Goal: Task Accomplishment & Management: Use online tool/utility

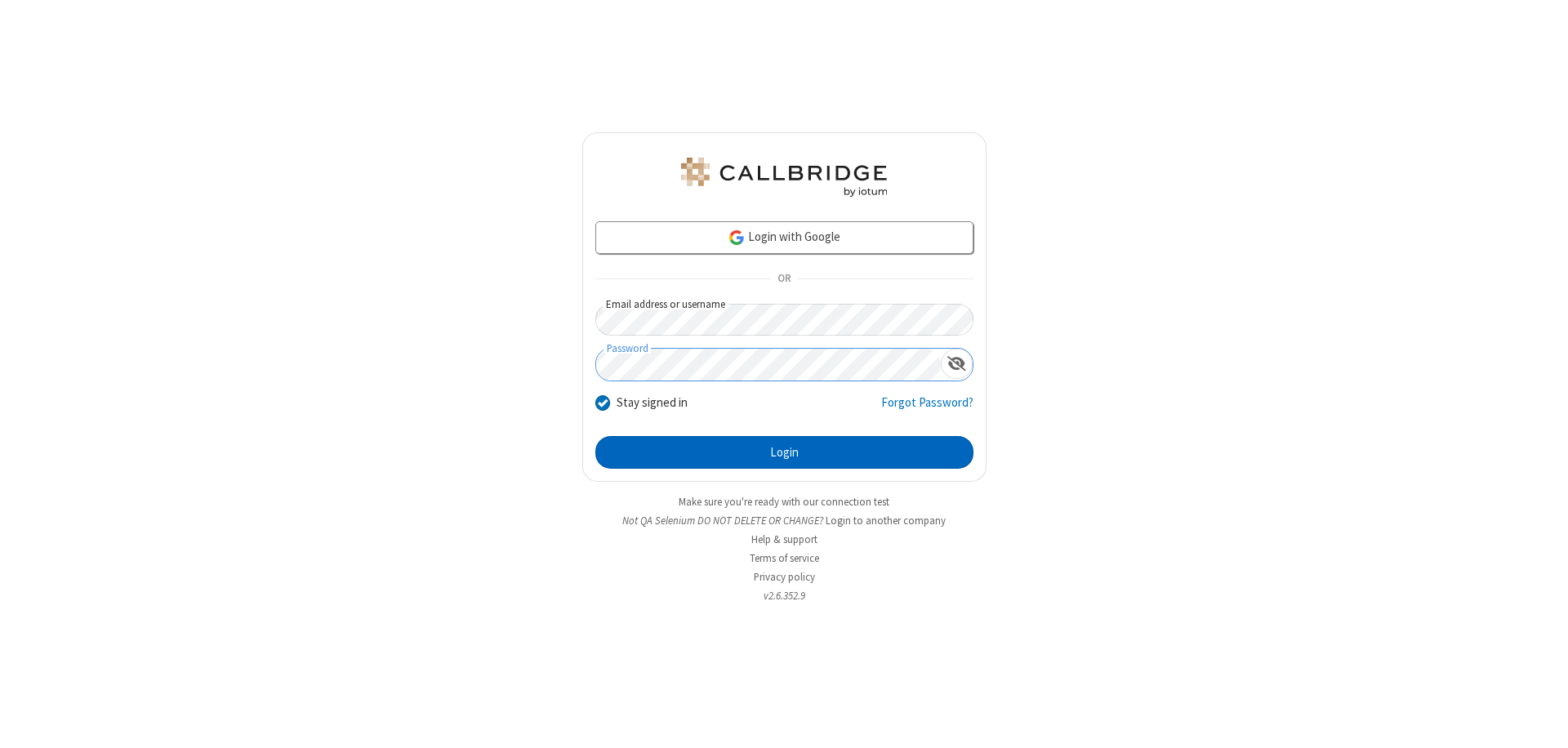
click at [784, 453] on button "Login" at bounding box center [784, 453] width 378 height 32
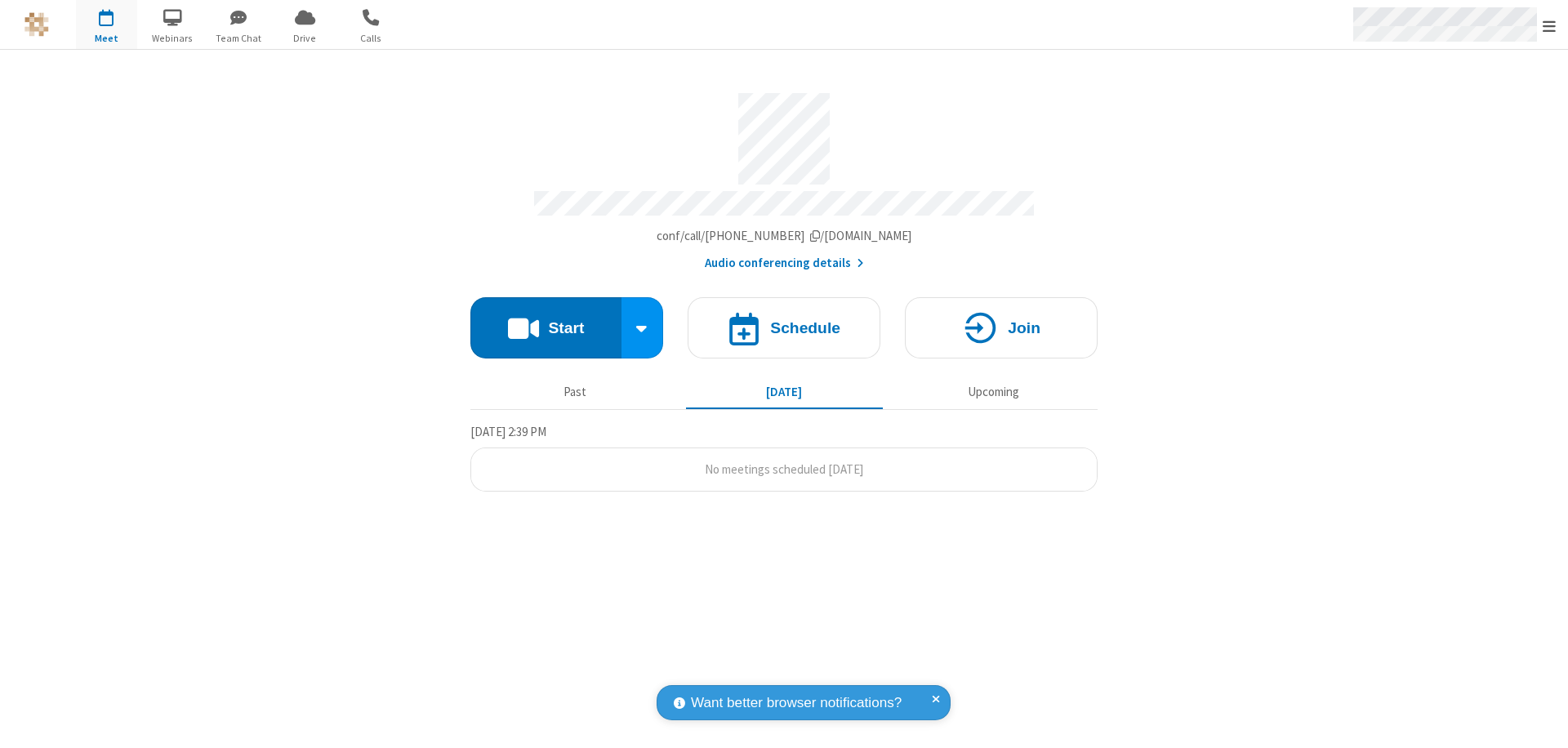
click at [1549, 26] on span "Open menu" at bounding box center [1548, 26] width 13 height 16
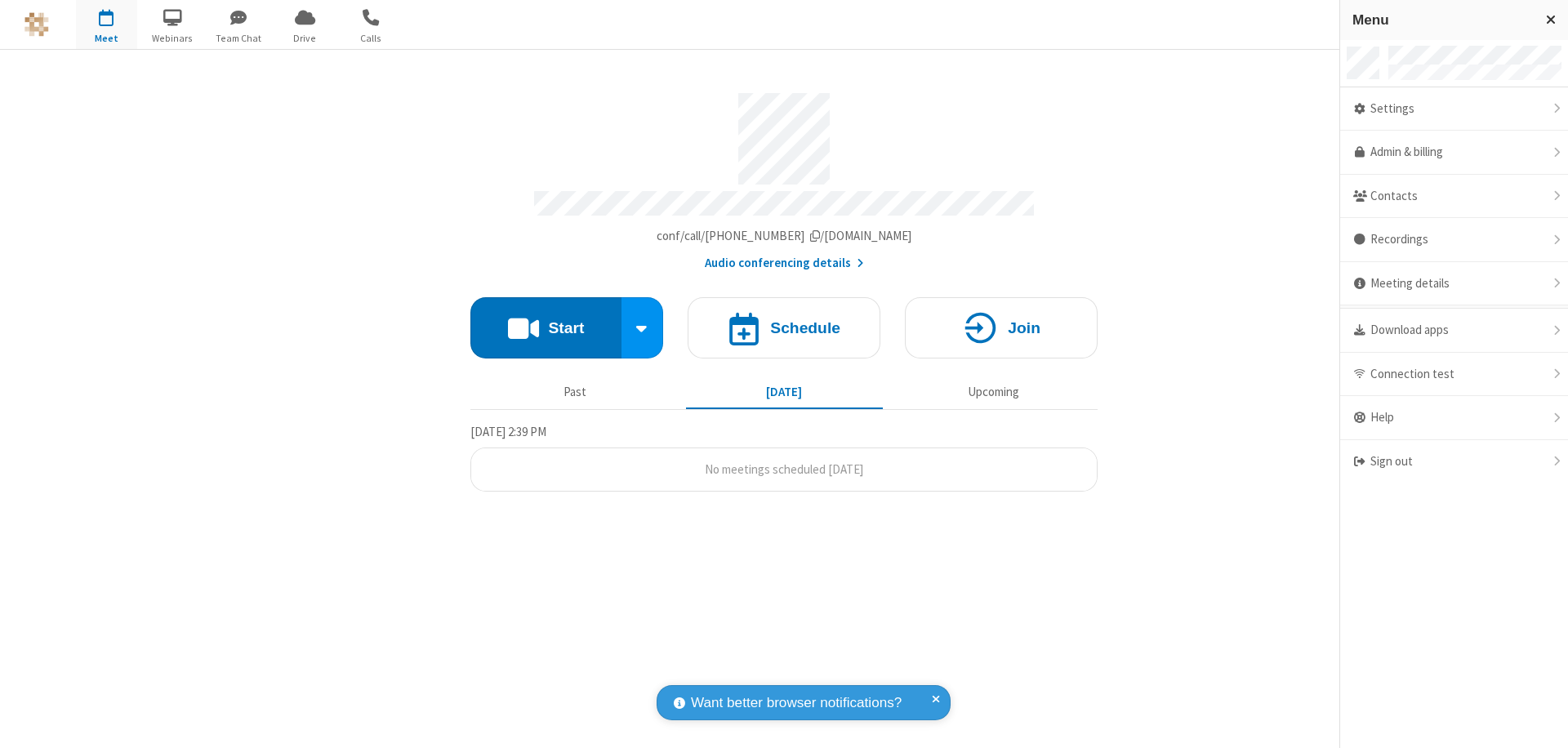
click at [106, 25] on span "button" at bounding box center [107, 17] width 61 height 28
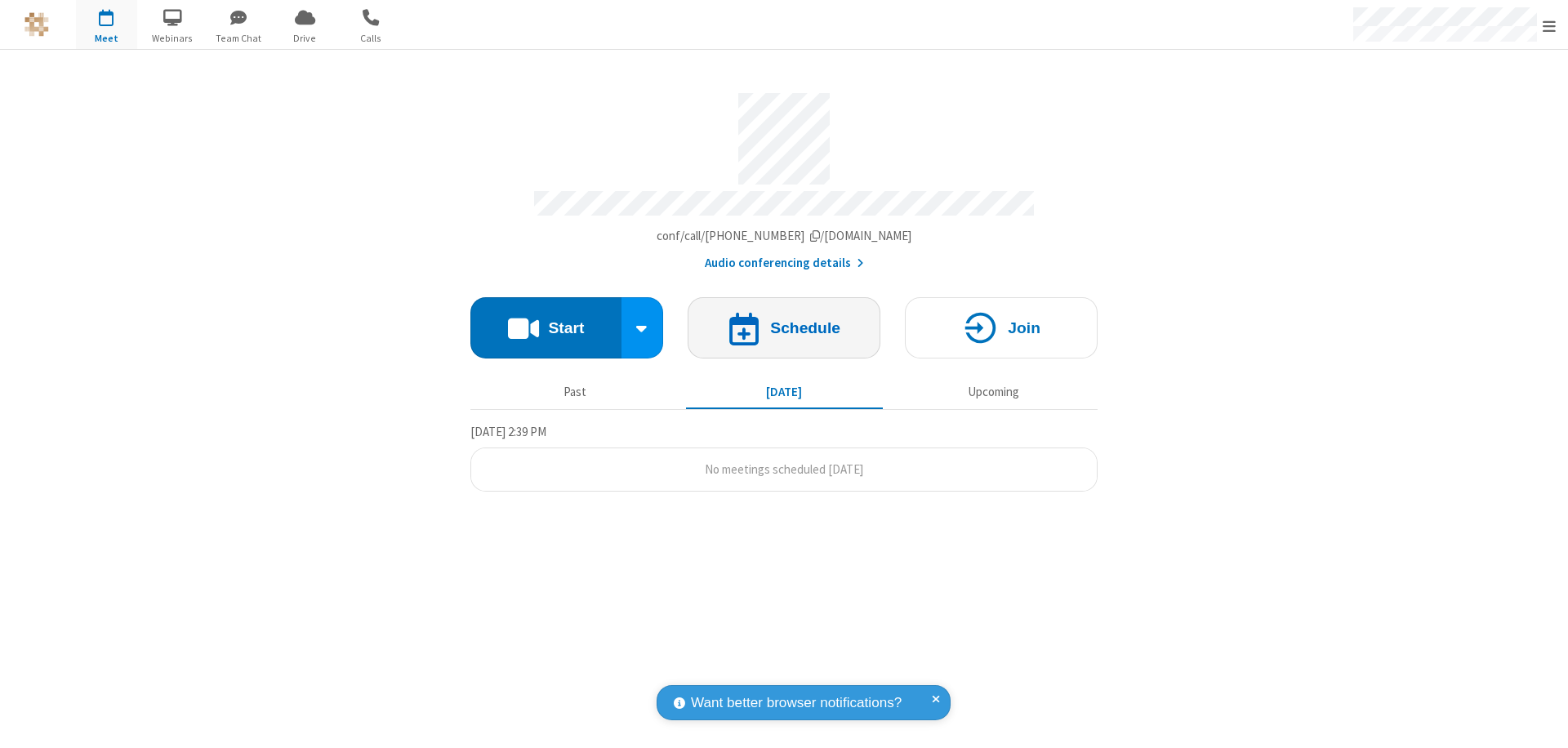
click at [784, 320] on h4 "Schedule" at bounding box center [805, 328] width 70 height 15
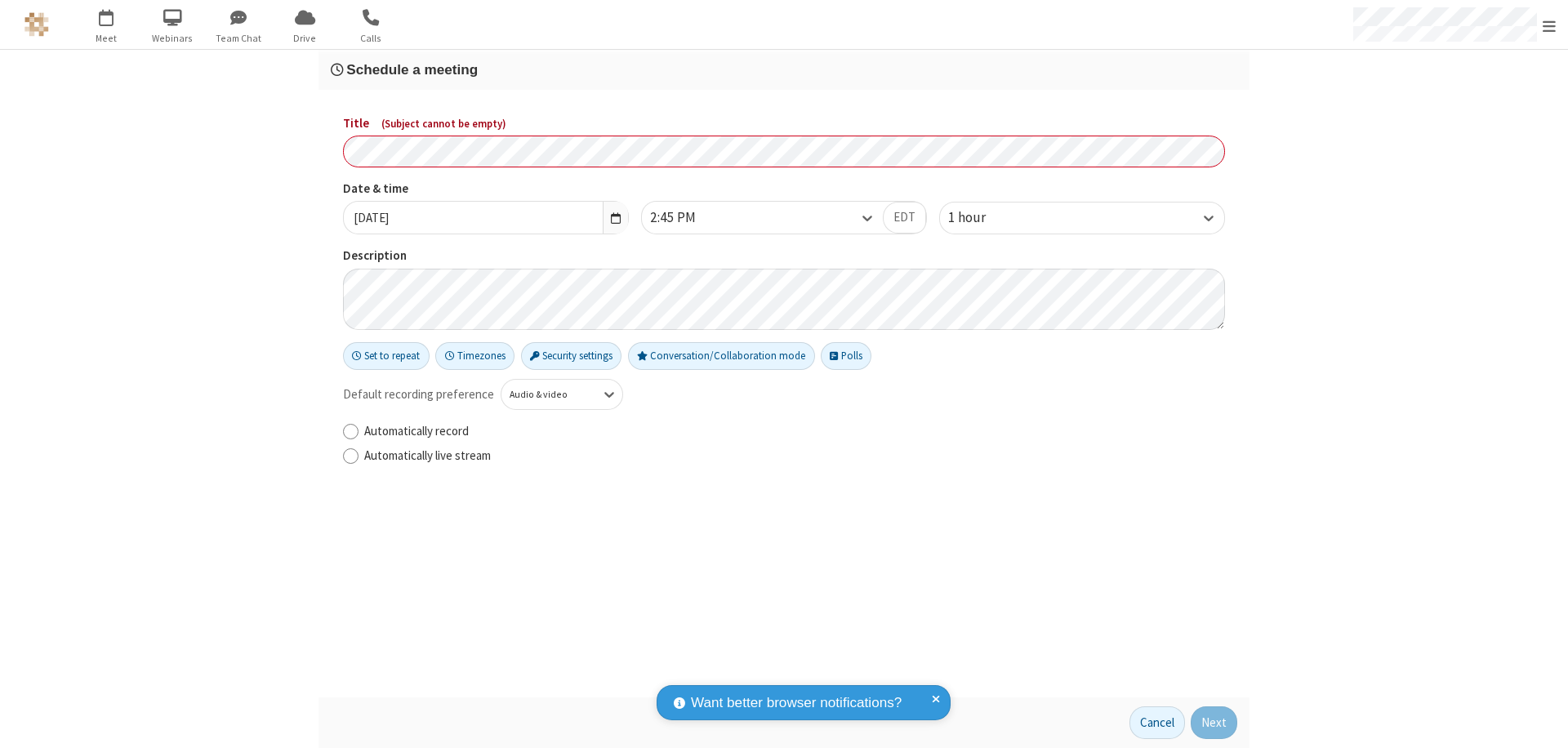
click at [784, 69] on h3 "Schedule a meeting" at bounding box center [783, 70] width 906 height 15
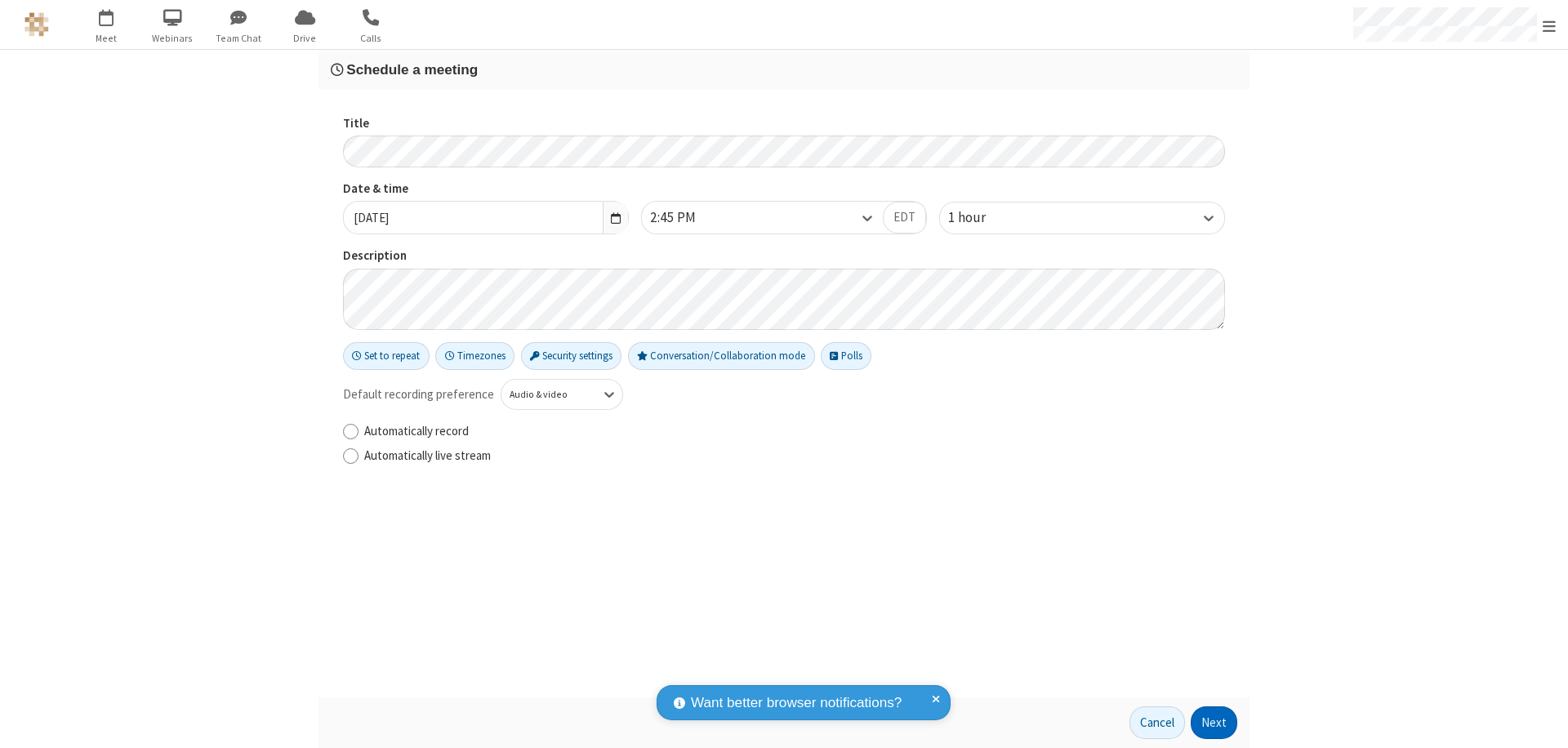
click at [1214, 722] on button "Next" at bounding box center [1214, 722] width 47 height 32
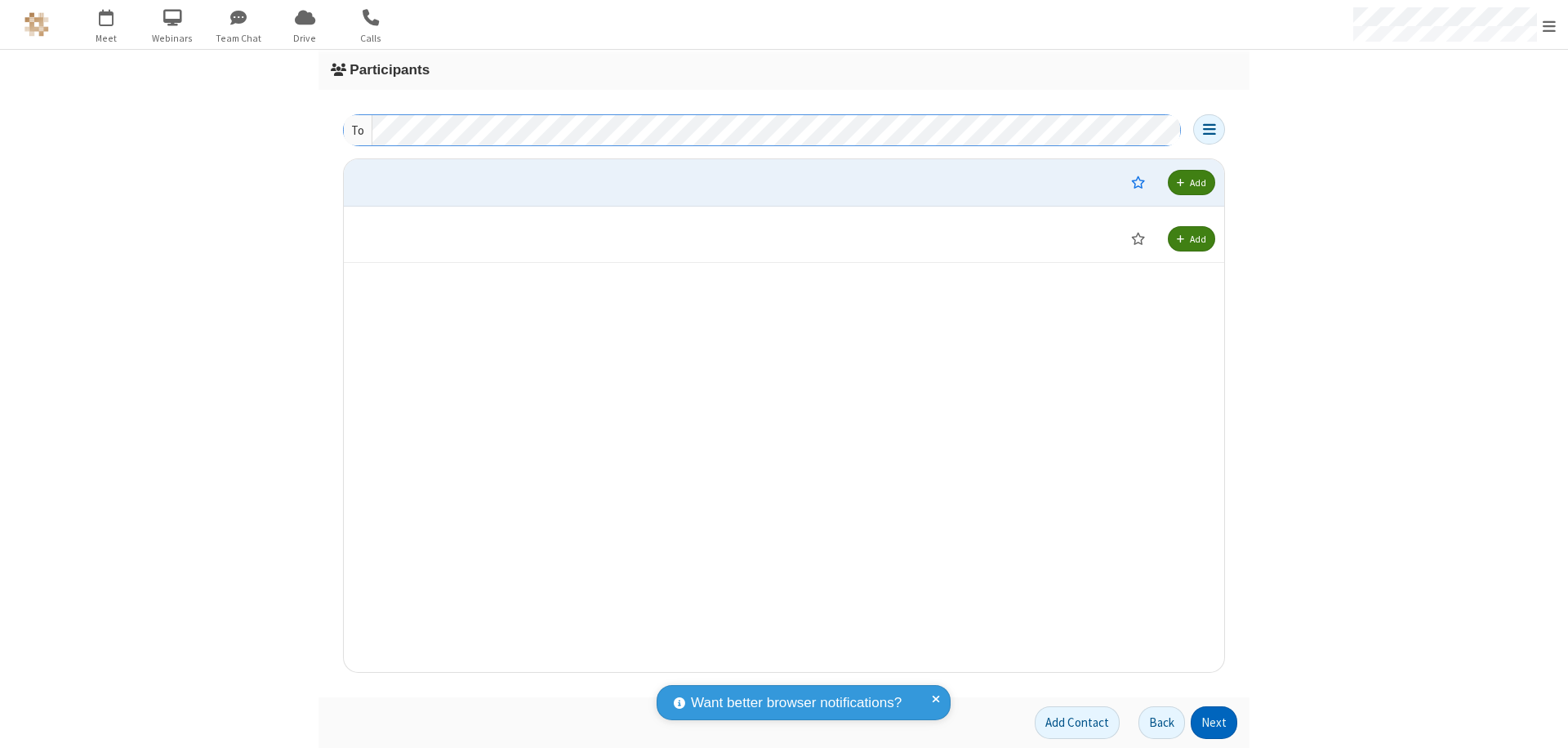
click at [1214, 722] on button "Next" at bounding box center [1214, 722] width 47 height 32
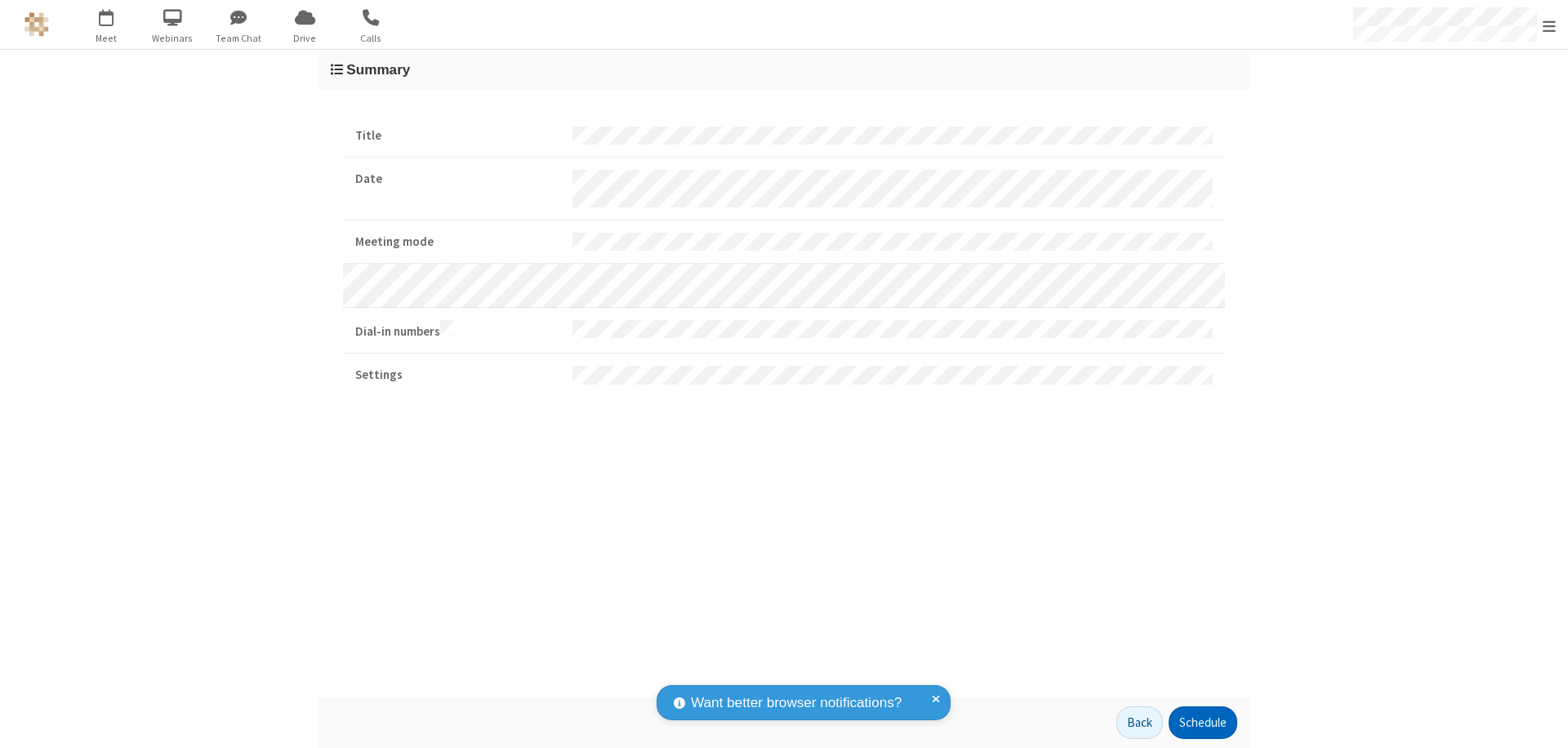
click at [1202, 722] on button "Schedule" at bounding box center [1202, 722] width 68 height 32
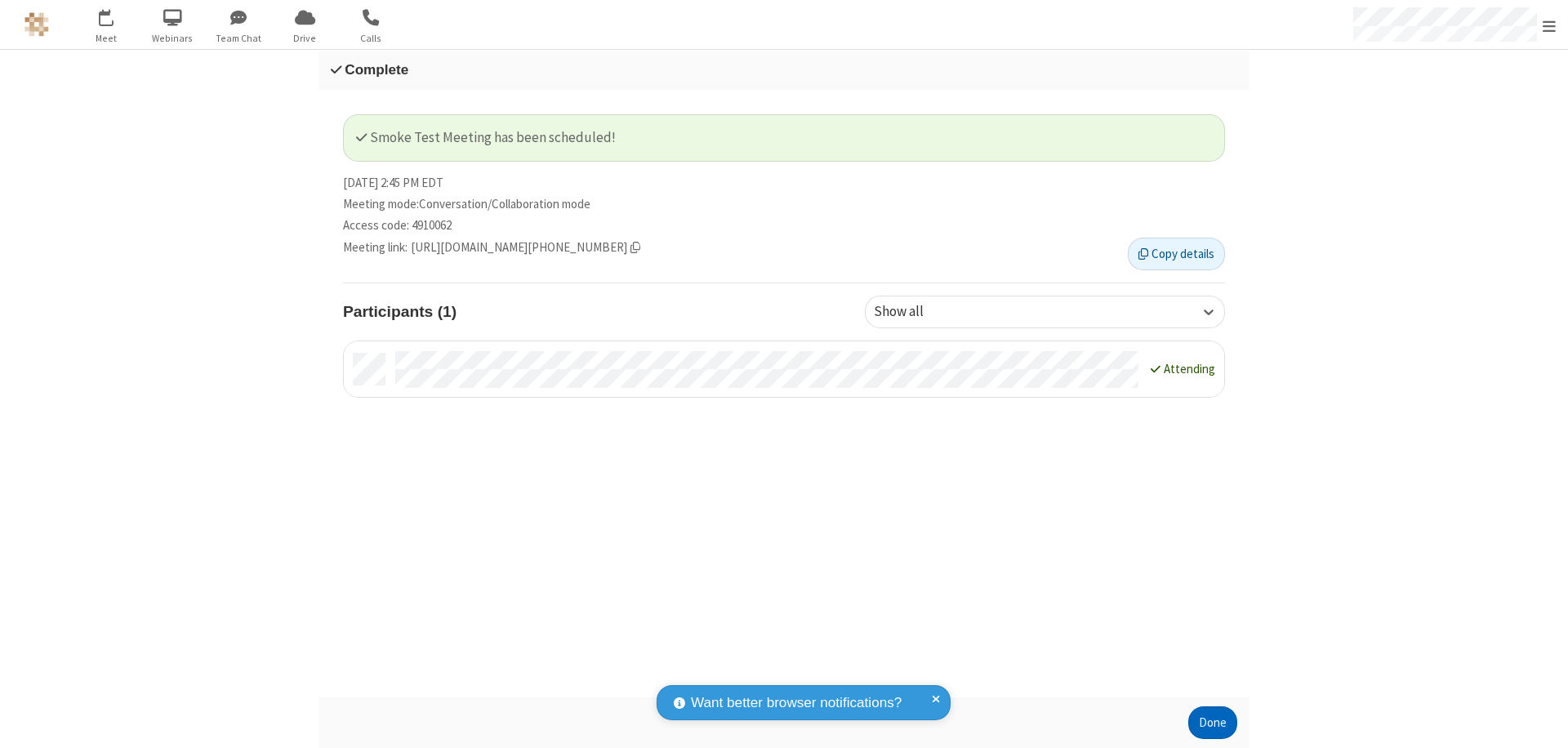
click at [1213, 722] on button "Done" at bounding box center [1212, 722] width 49 height 32
